Goal: Communication & Community: Answer question/provide support

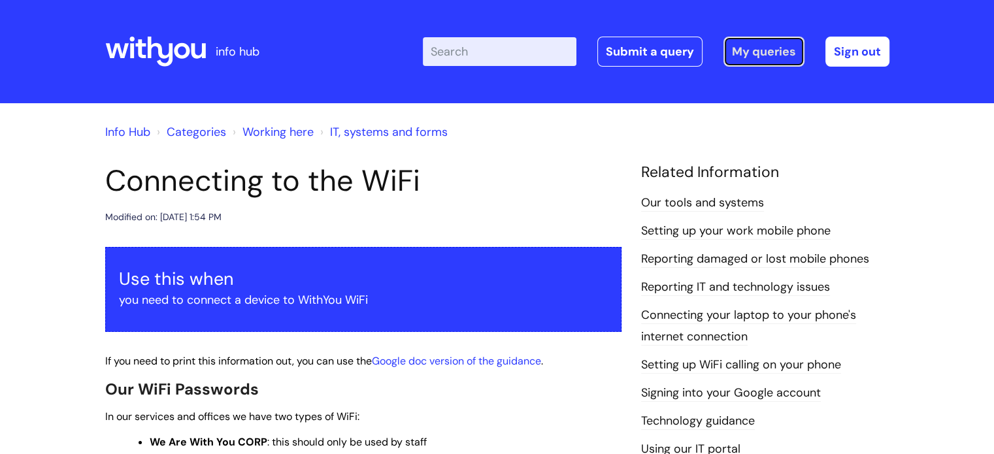
click at [787, 44] on link "My queries" at bounding box center [763, 52] width 81 height 30
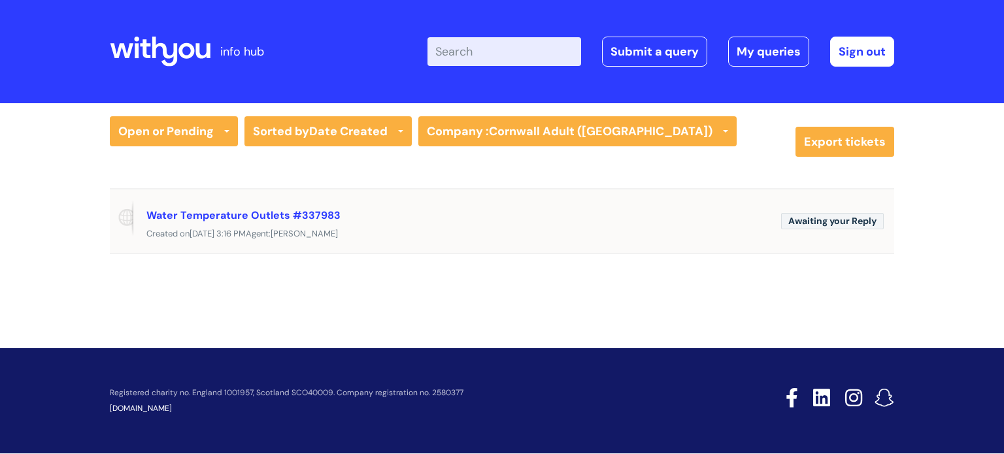
click at [539, 217] on div "Water Temperature Outlets #337983" at bounding box center [458, 214] width 624 height 21
click at [204, 216] on link "Water Temperature Outlets #337983" at bounding box center [243, 215] width 194 height 14
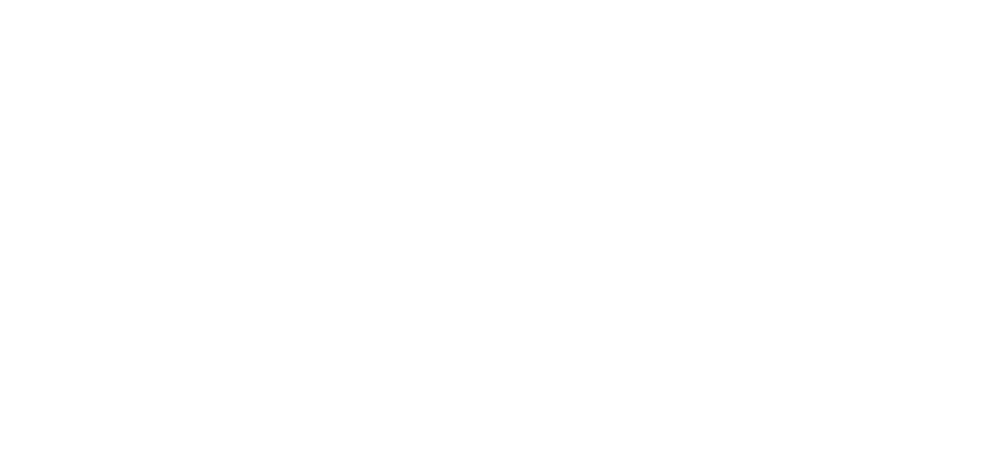
select select "Facilities Support"
select select "Penzance"
select select "Other - Please Specify"
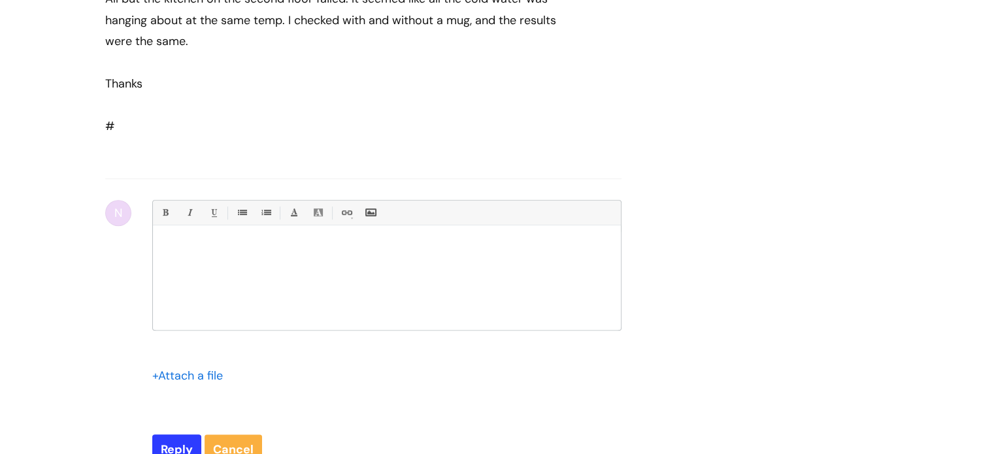
scroll to position [855, 0]
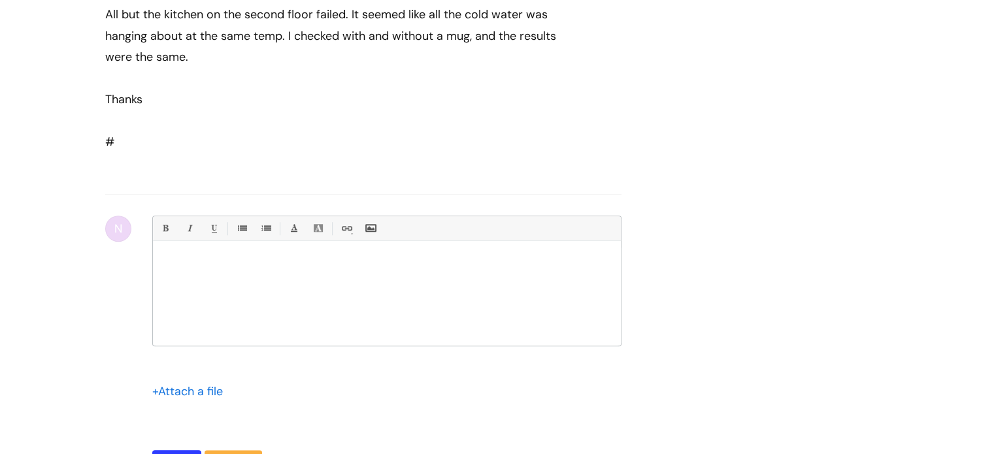
click at [191, 399] on input "file" at bounding box center [184, 391] width 65 height 16
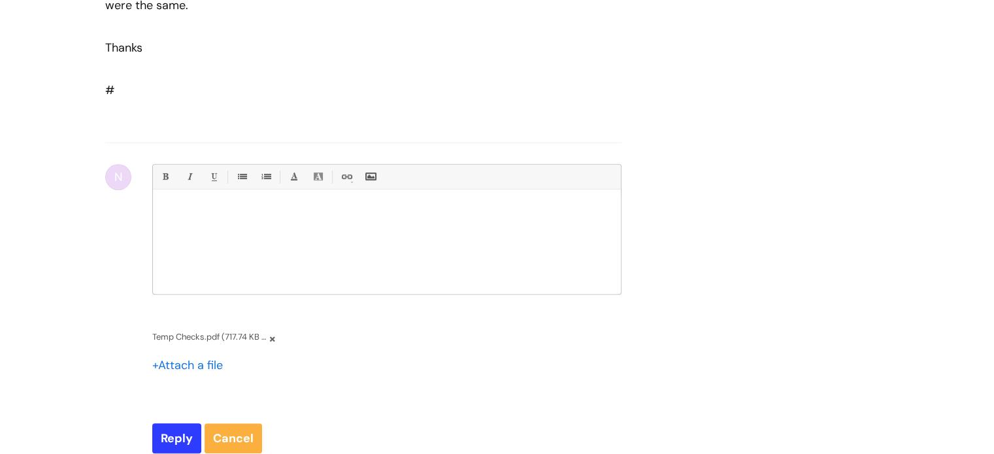
scroll to position [920, 0]
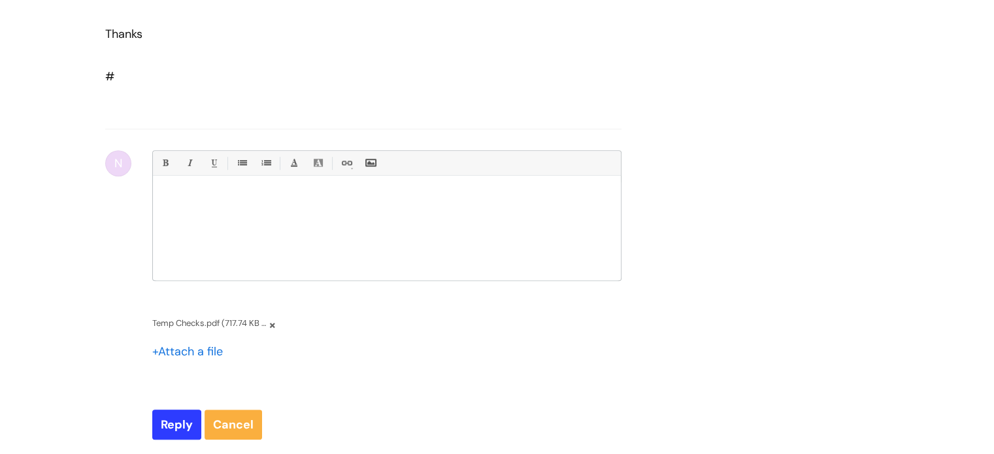
click at [267, 225] on div at bounding box center [387, 231] width 468 height 98
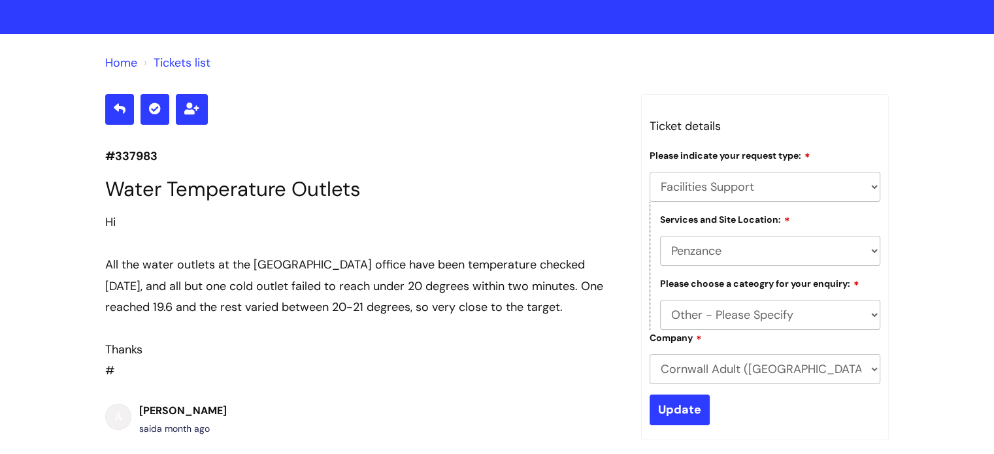
scroll to position [0, 0]
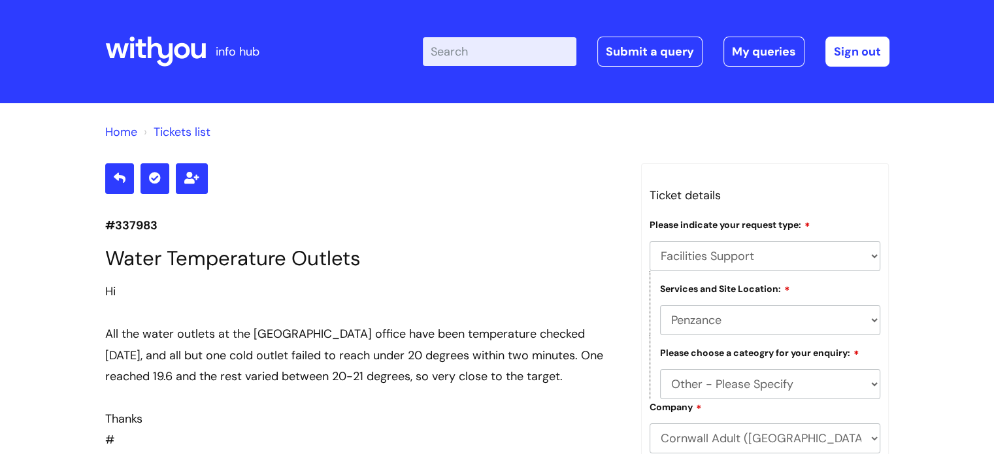
click at [151, 224] on p "#337983" at bounding box center [363, 225] width 516 height 21
copy p "337983"
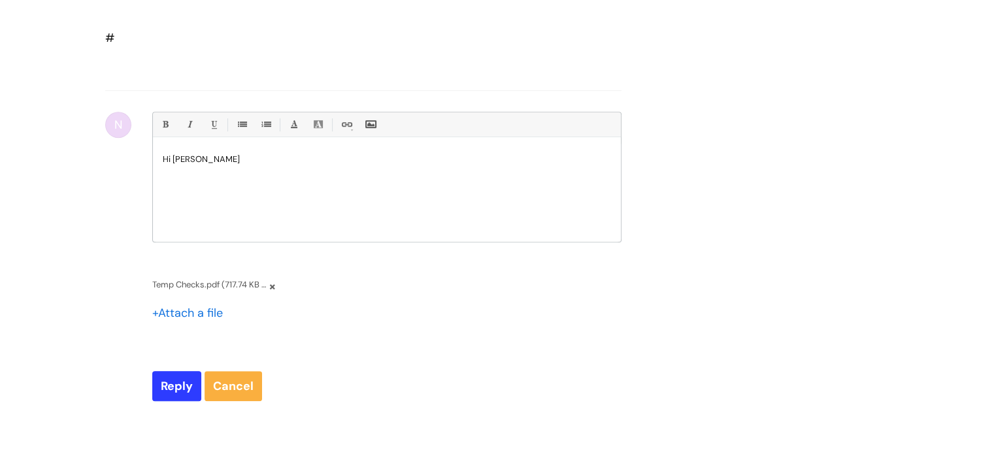
scroll to position [915, 0]
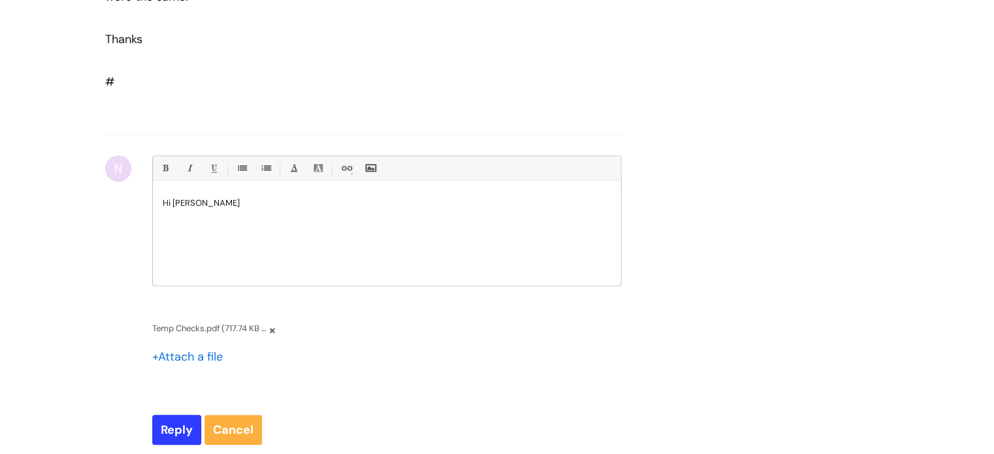
click at [287, 209] on p "Hi [PERSON_NAME]" at bounding box center [387, 203] width 448 height 12
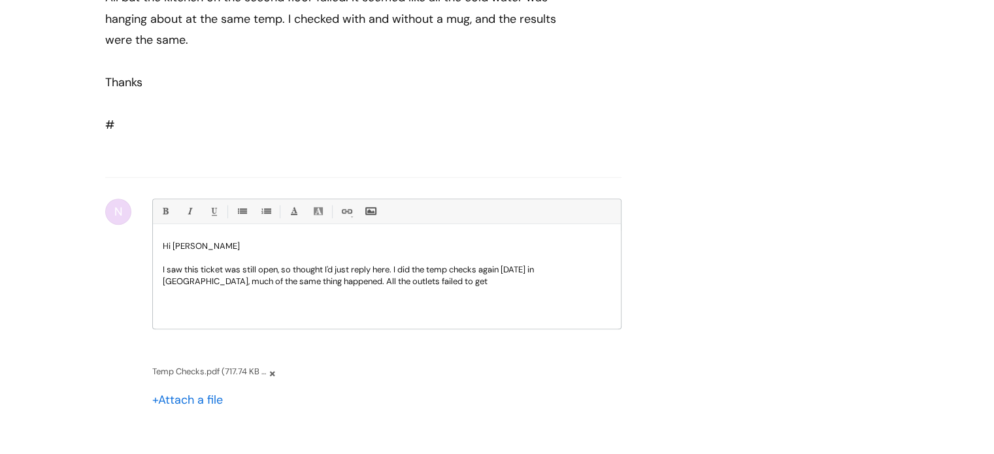
scroll to position [849, 0]
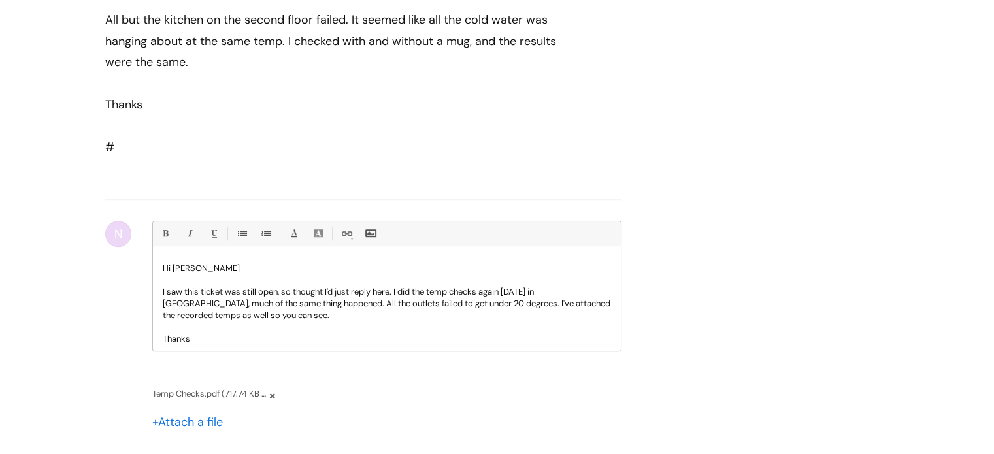
click at [396, 308] on p "I saw this ticket was still open, so thought I'd just reply here. I did the tem…" at bounding box center [387, 303] width 448 height 35
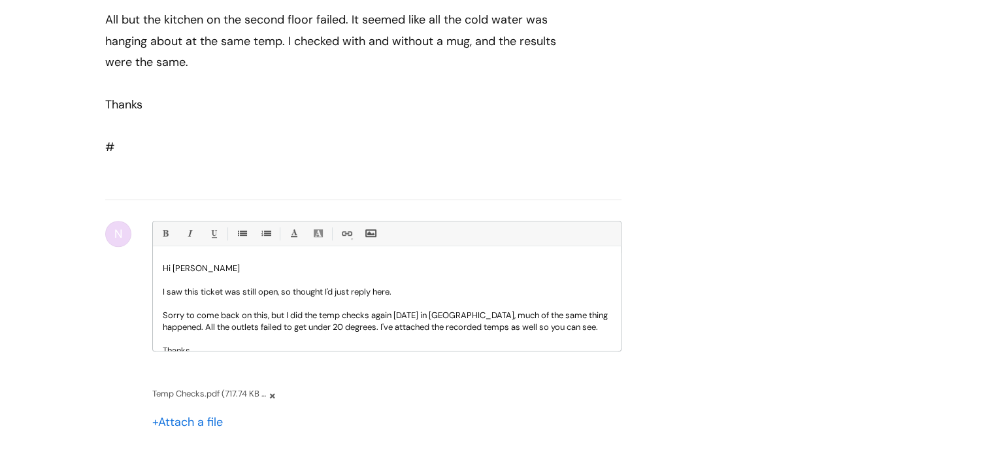
scroll to position [16, 0]
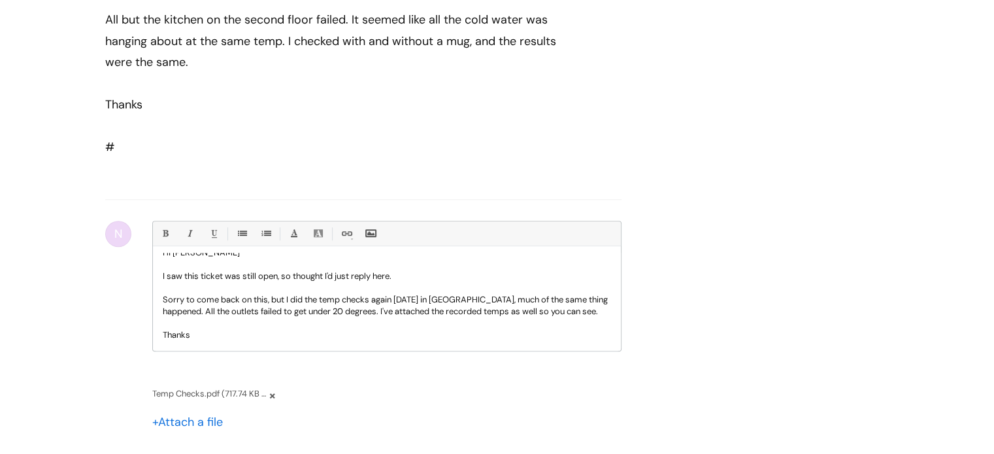
click at [443, 318] on p "Sorry to come back on this, but I did the temp checks again [DATE] in [GEOGRAPH…" at bounding box center [387, 306] width 448 height 24
click at [436, 316] on p "Sorry to come back on this, but I did the temp checks again [DATE] in [GEOGRAPH…" at bounding box center [387, 306] width 448 height 24
click at [562, 318] on p "Sorry to come back on this, but I did the temp checks again [DATE] in [GEOGRAPH…" at bounding box center [387, 306] width 448 height 24
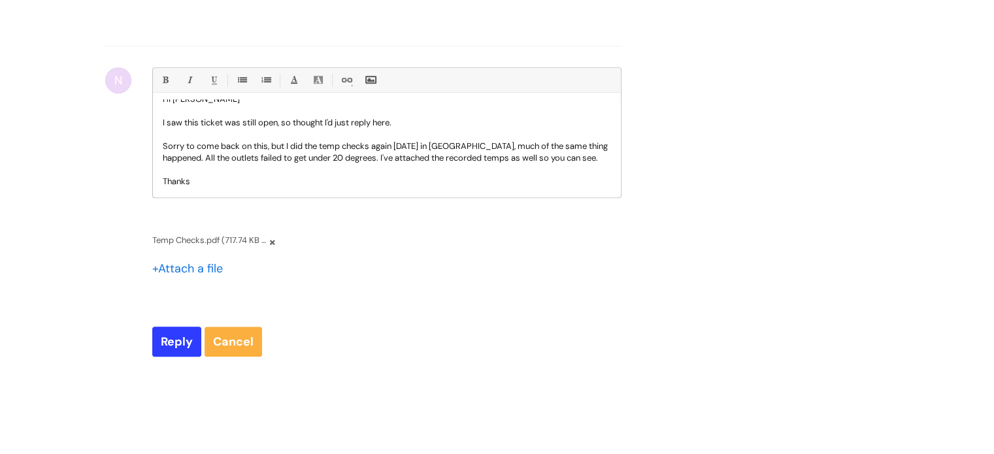
scroll to position [980, 0]
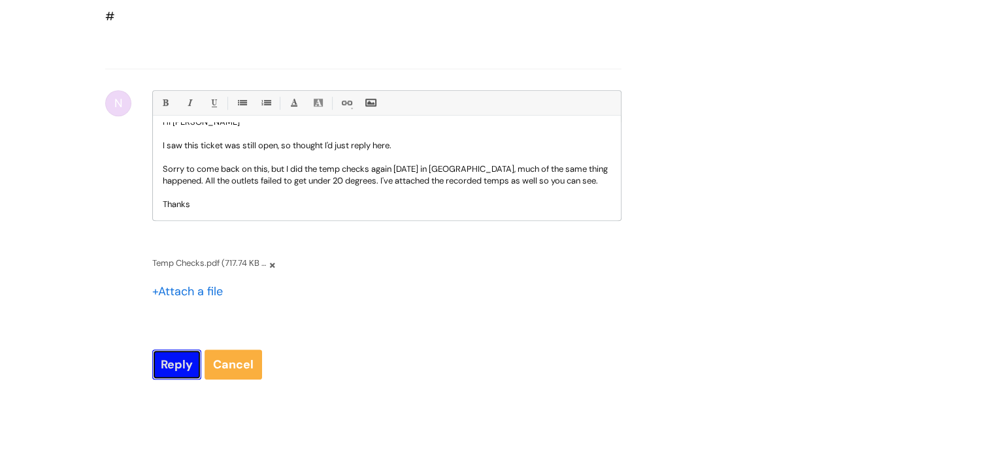
click at [164, 378] on input "Reply" at bounding box center [176, 365] width 49 height 30
type input "Please Wait..."
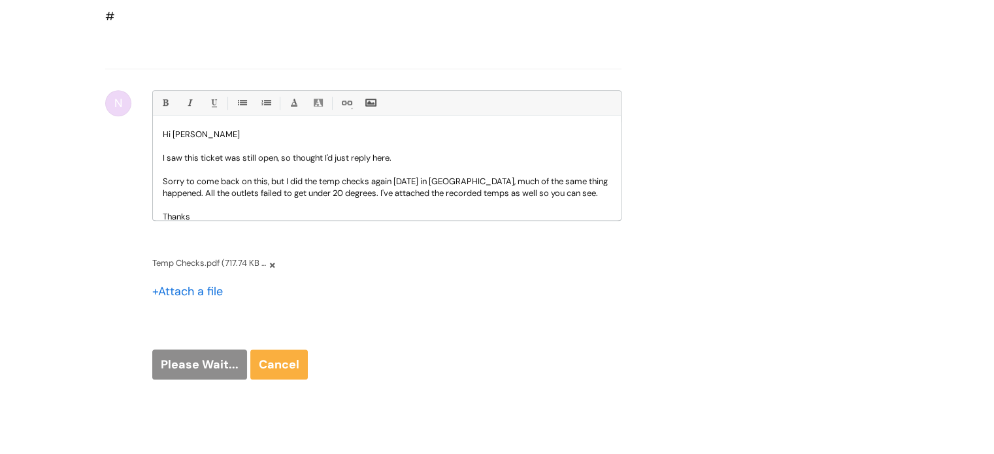
scroll to position [0, 0]
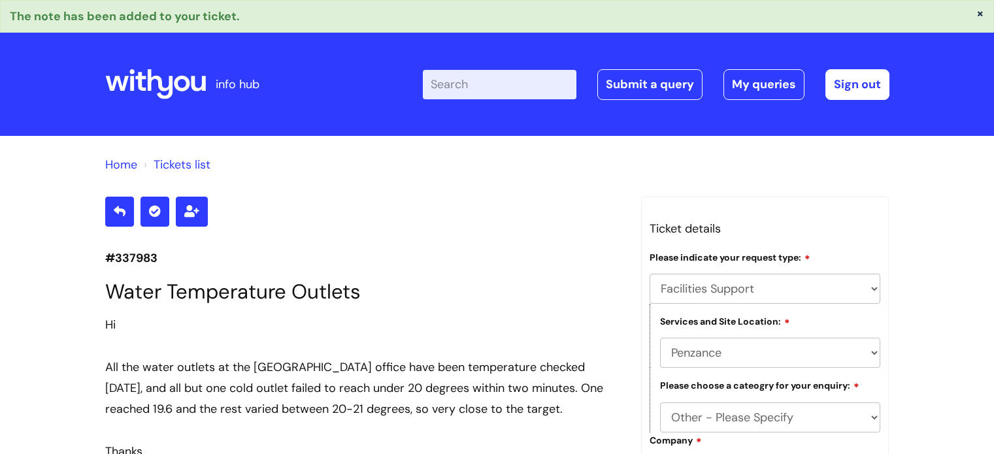
select select "Facilities Support"
select select "Penzance"
select select "Other - Please Specify"
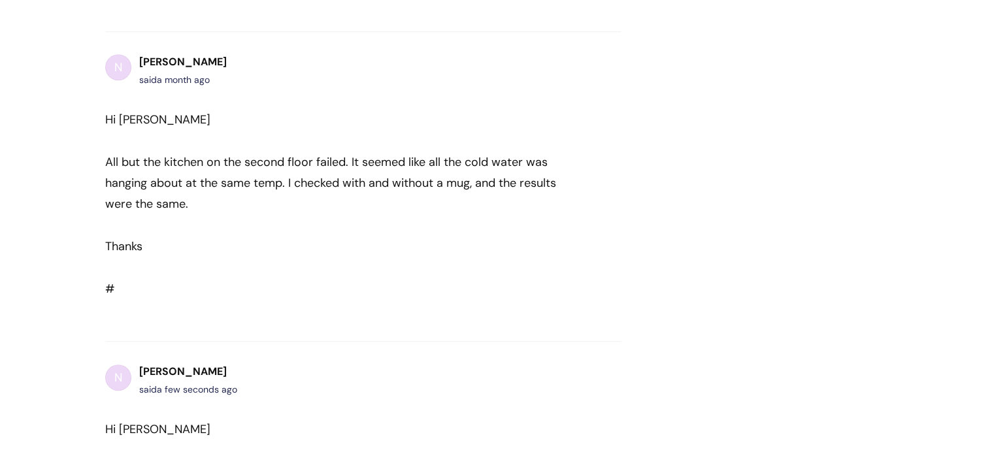
scroll to position [596, 0]
